Goal: Task Accomplishment & Management: Use online tool/utility

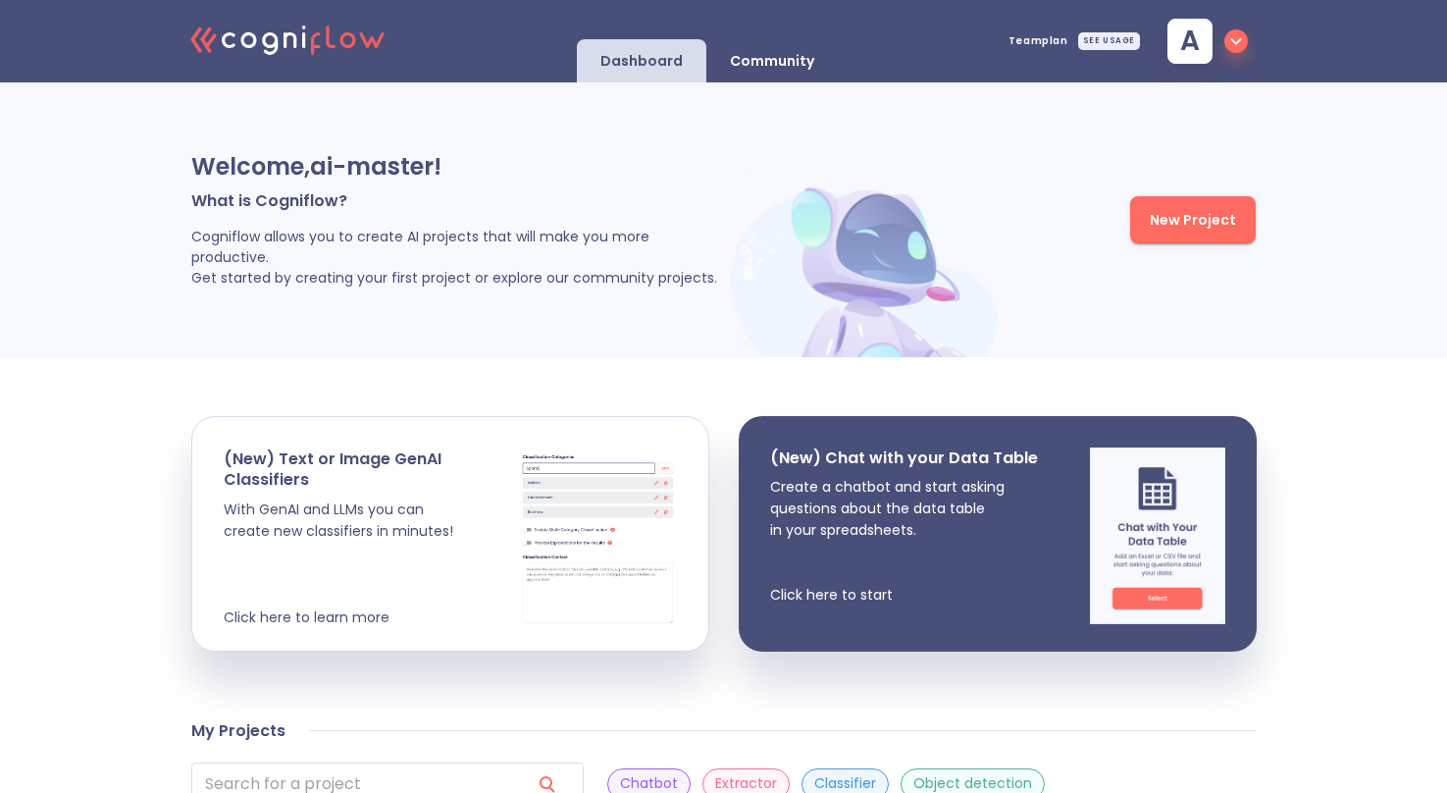
click at [770, 56] on p "Community" at bounding box center [772, 61] width 84 height 19
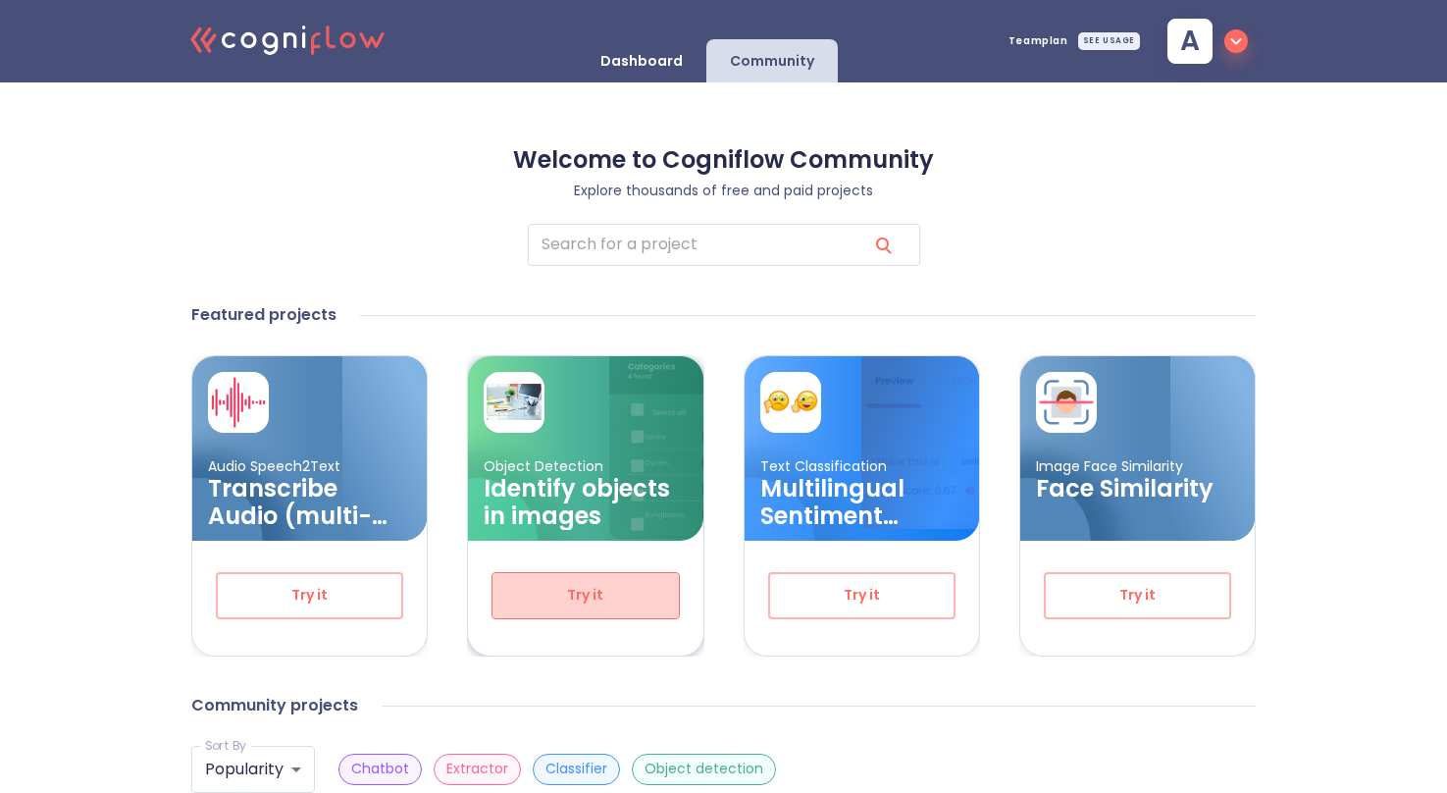
click at [637, 599] on span "Try it" at bounding box center [585, 595] width 123 height 25
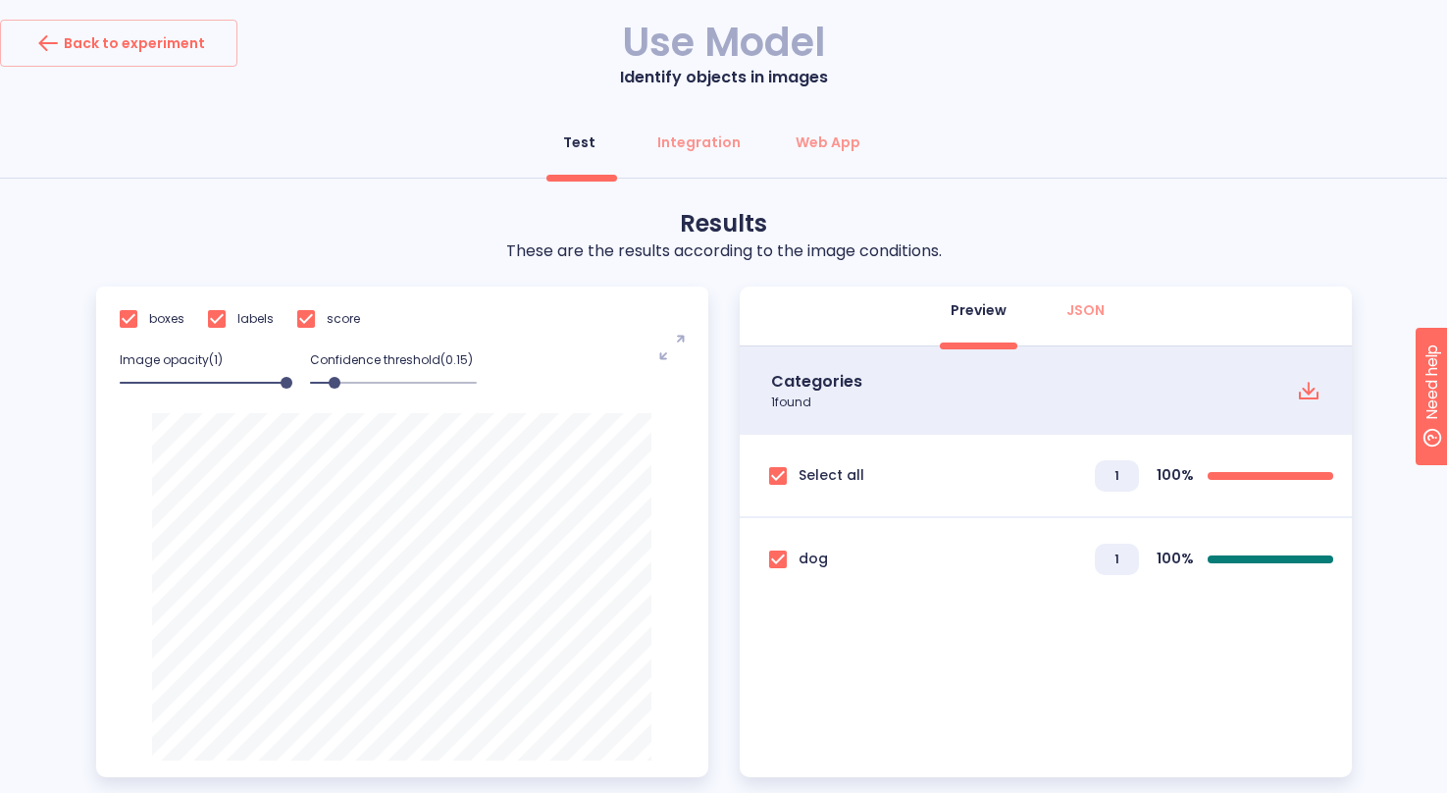
scroll to position [15, 0]
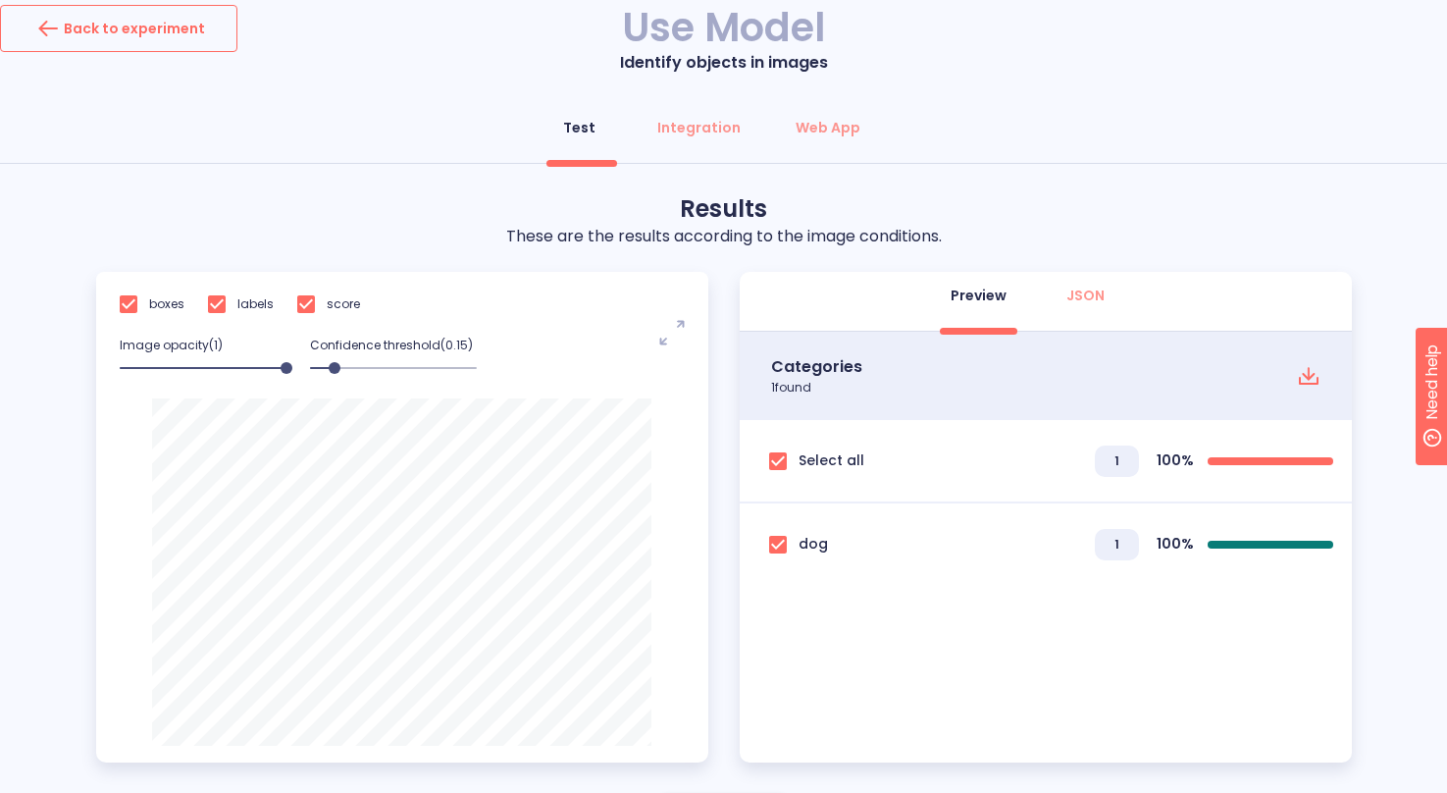
click at [134, 28] on div "Back to experiment" at bounding box center [118, 28] width 173 height 31
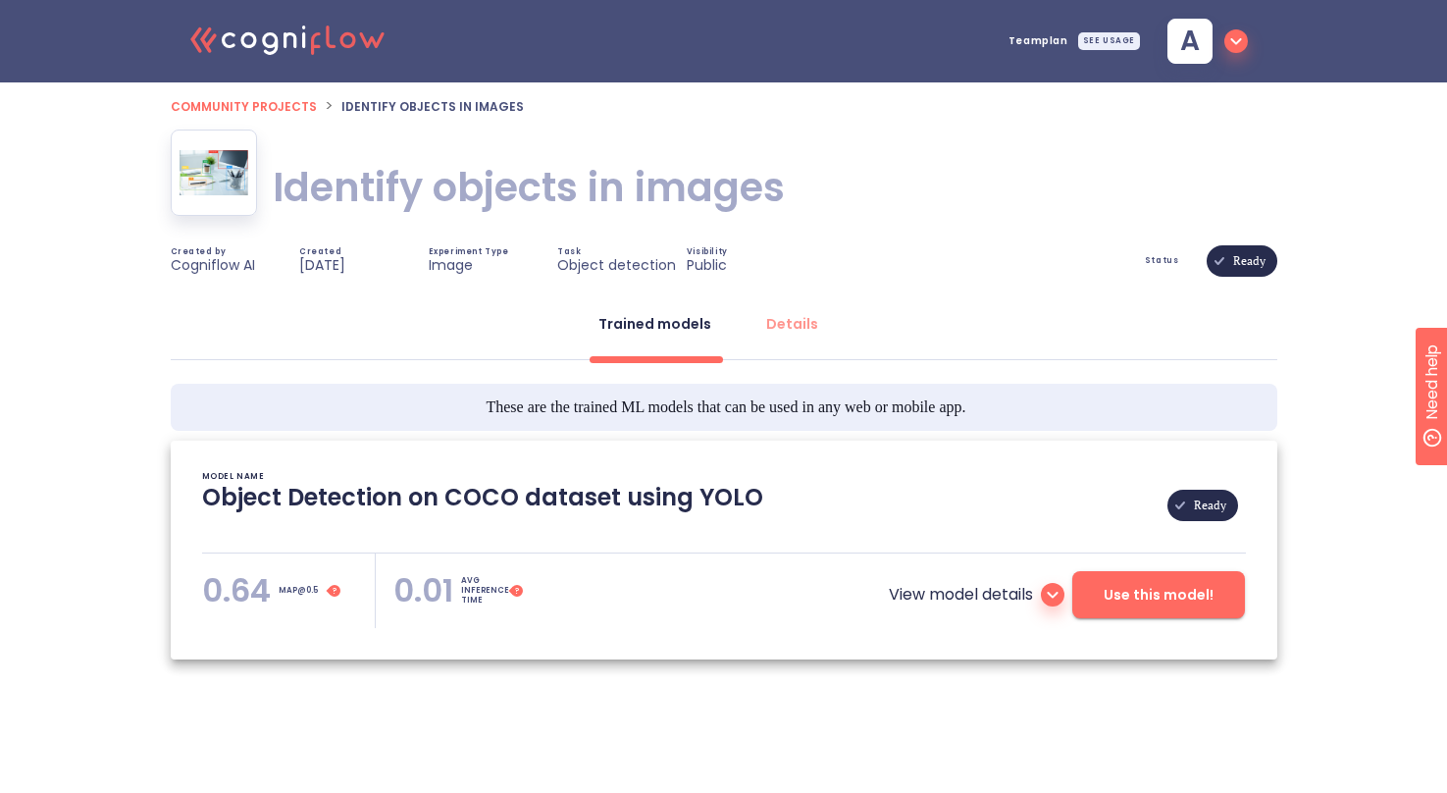
click at [302, 49] on icon ".cls-1{fill:#141624;}.cls-2{fill:#eb5e60;}.cls-3{fill:none;stroke:#eb5e60;strok…" at bounding box center [289, 39] width 216 height 60
